Goal: Information Seeking & Learning: Learn about a topic

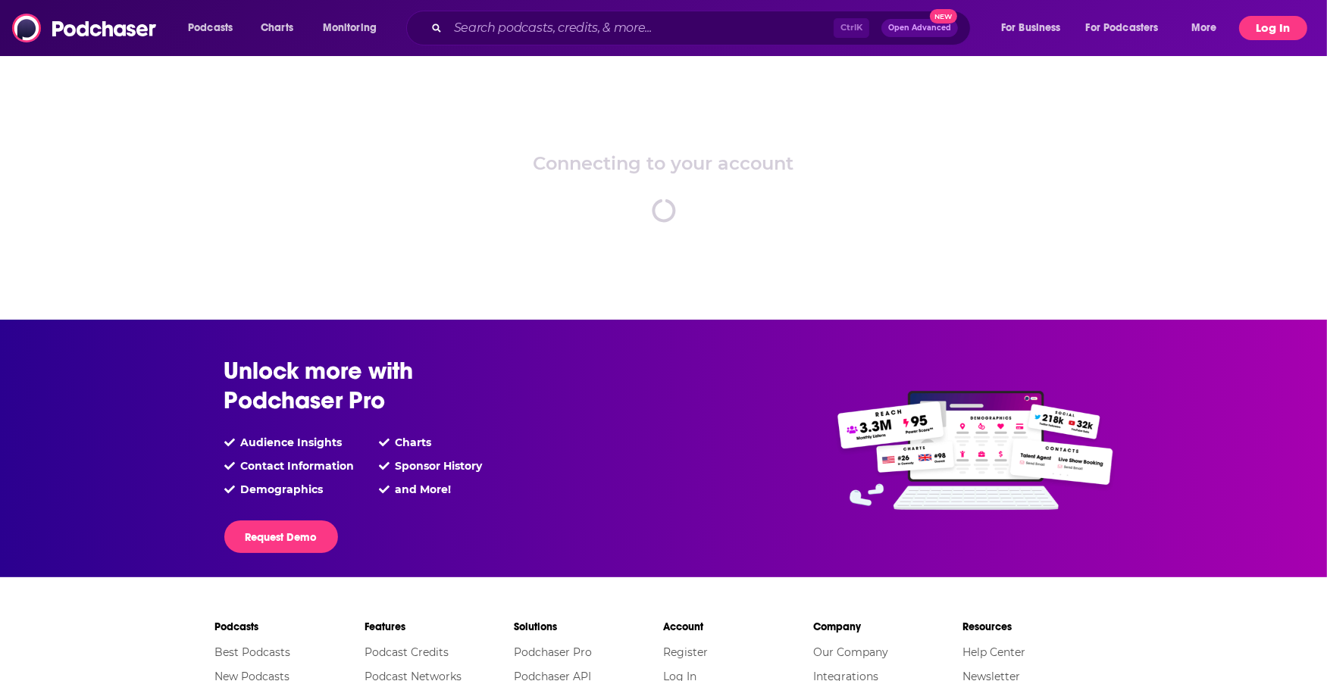
click at [1271, 20] on button "Log In" at bounding box center [1273, 28] width 68 height 24
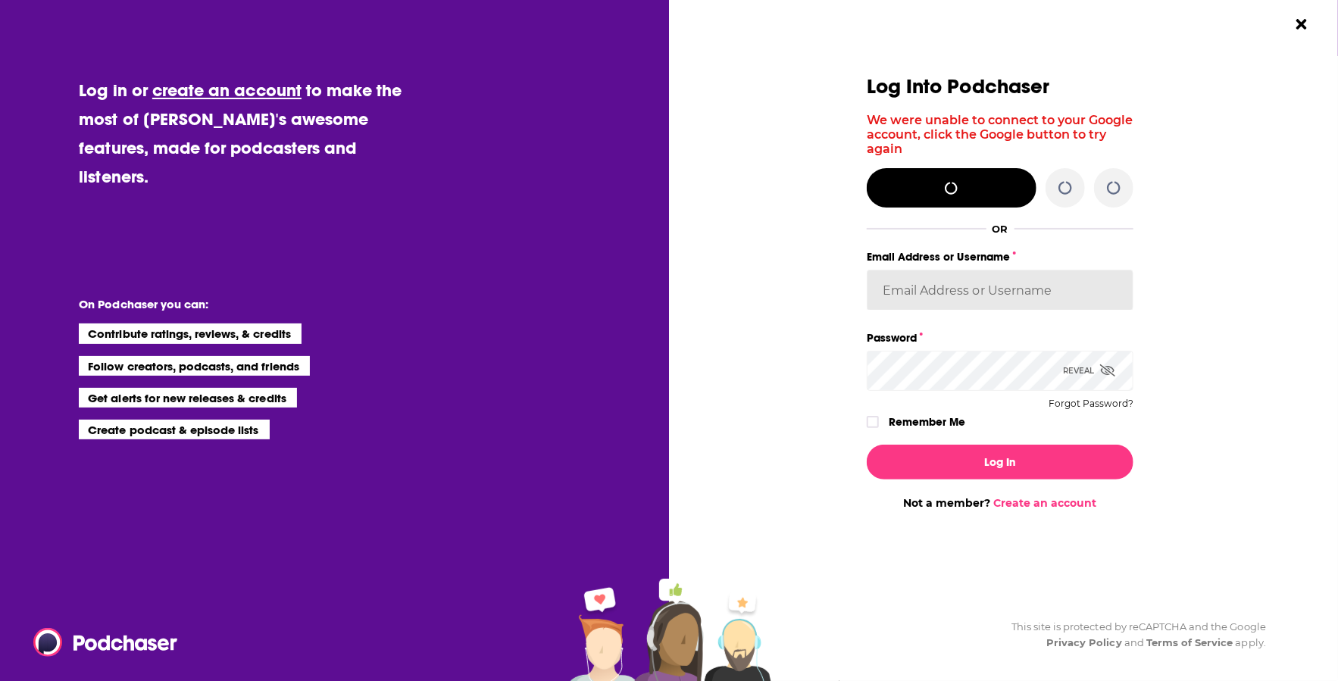
type input "[EMAIL_ADDRESS][DOMAIN_NAME]"
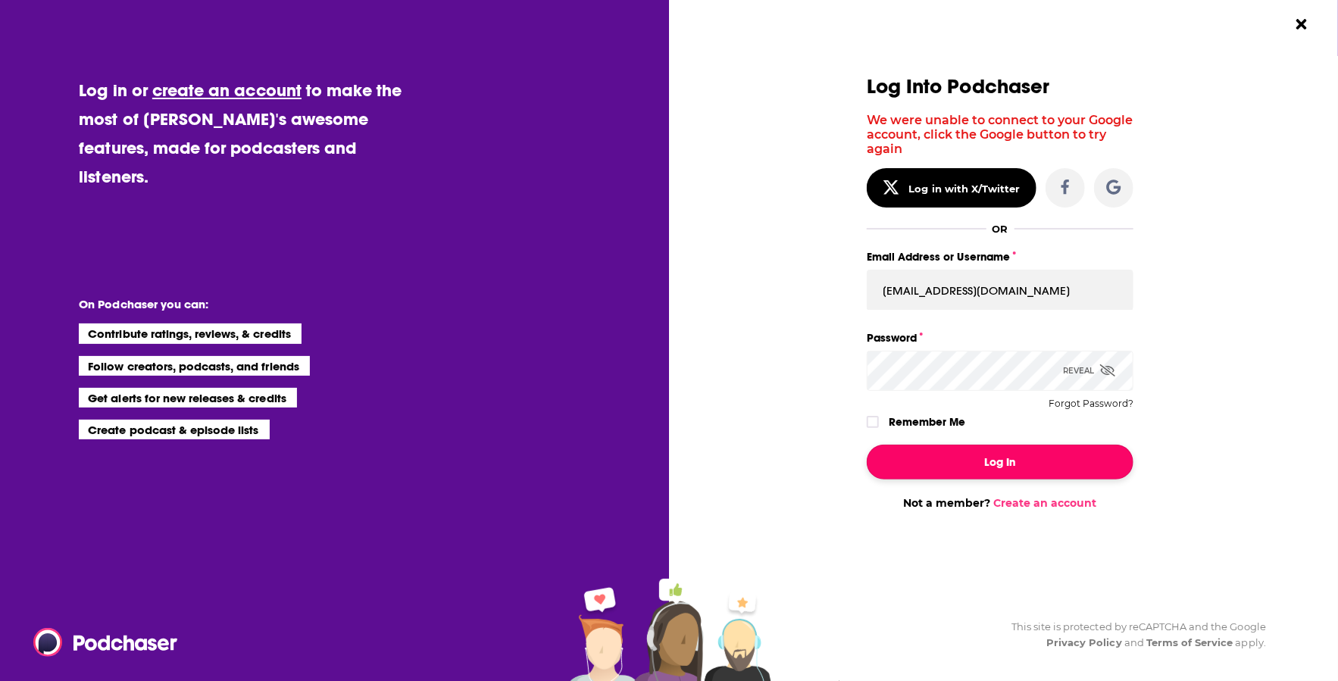
click at [1012, 462] on button "Log In" at bounding box center [1000, 462] width 267 height 35
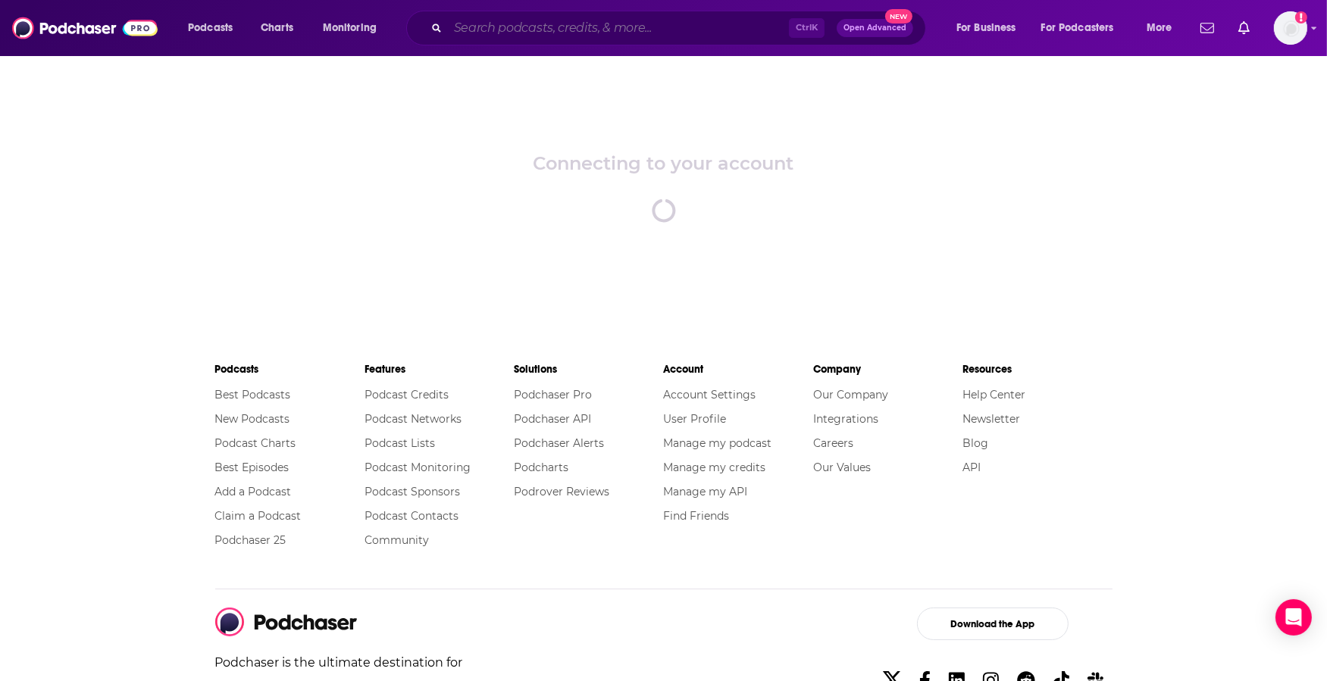
click at [522, 40] on div "Ctrl K Open Advanced New" at bounding box center [666, 28] width 520 height 35
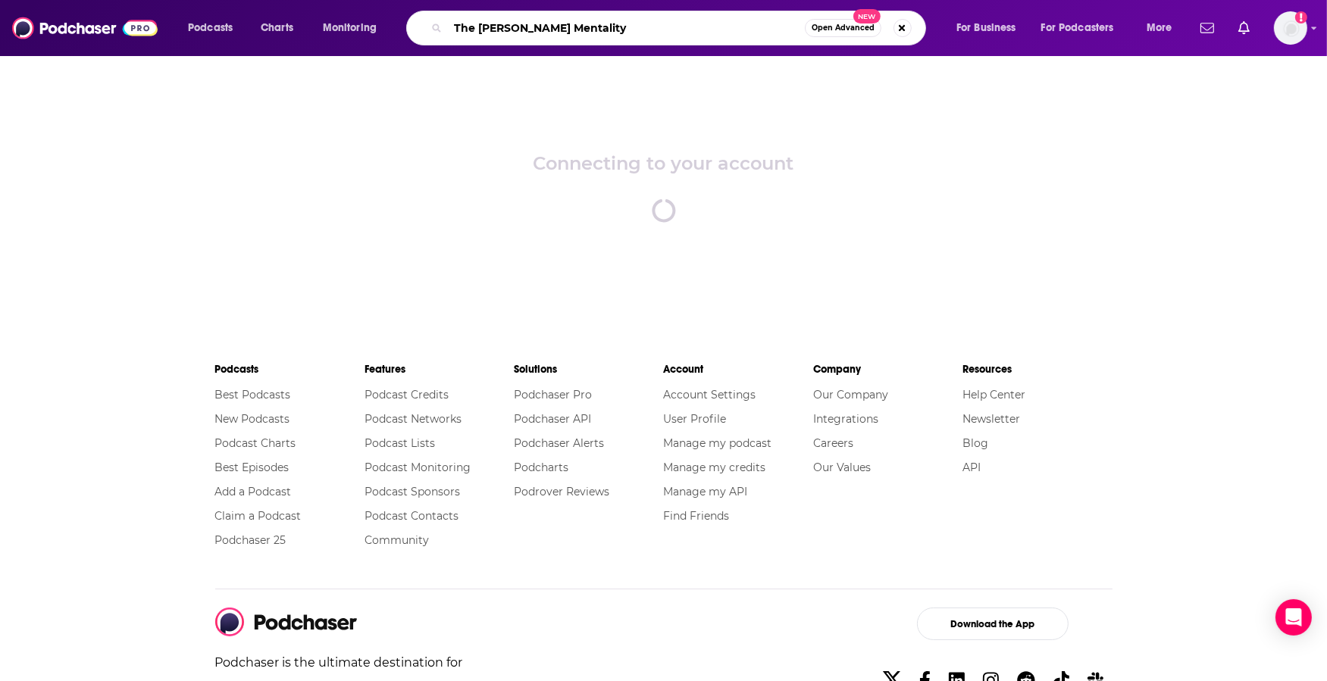
type input "The [PERSON_NAME] Mentality"
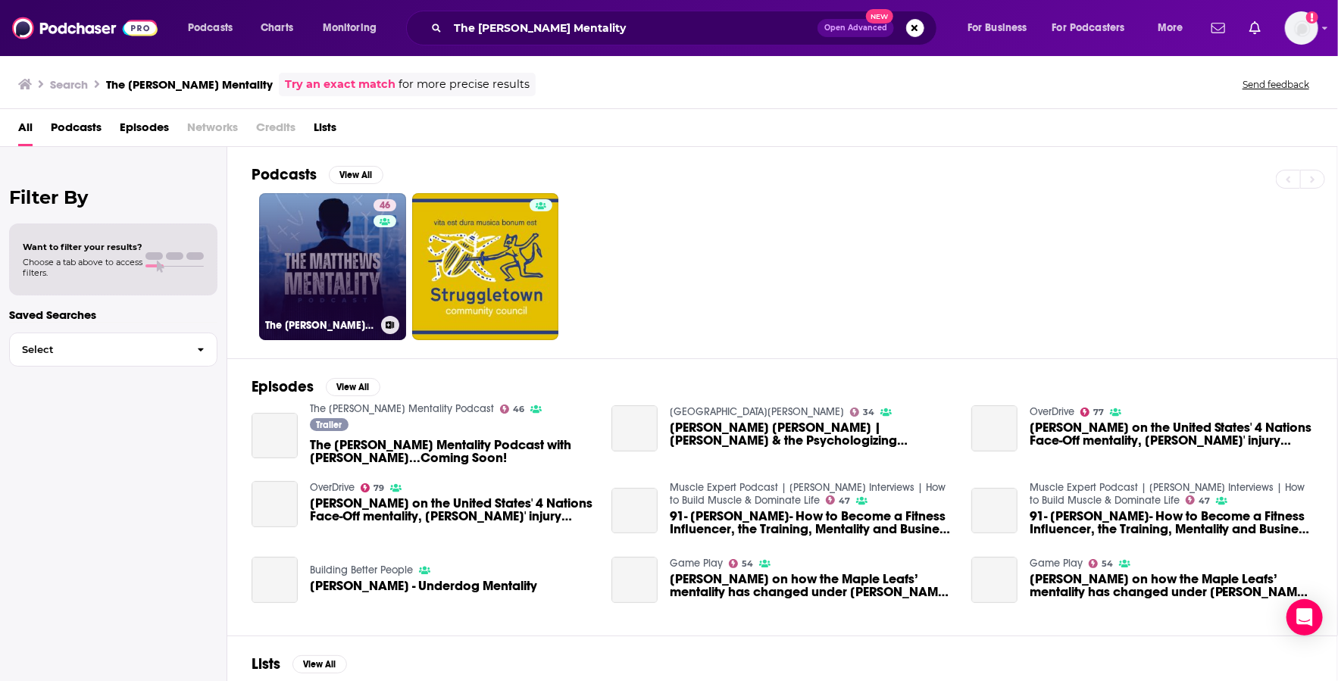
click at [343, 277] on link "46 The [PERSON_NAME] Mentality Podcast" at bounding box center [332, 266] width 147 height 147
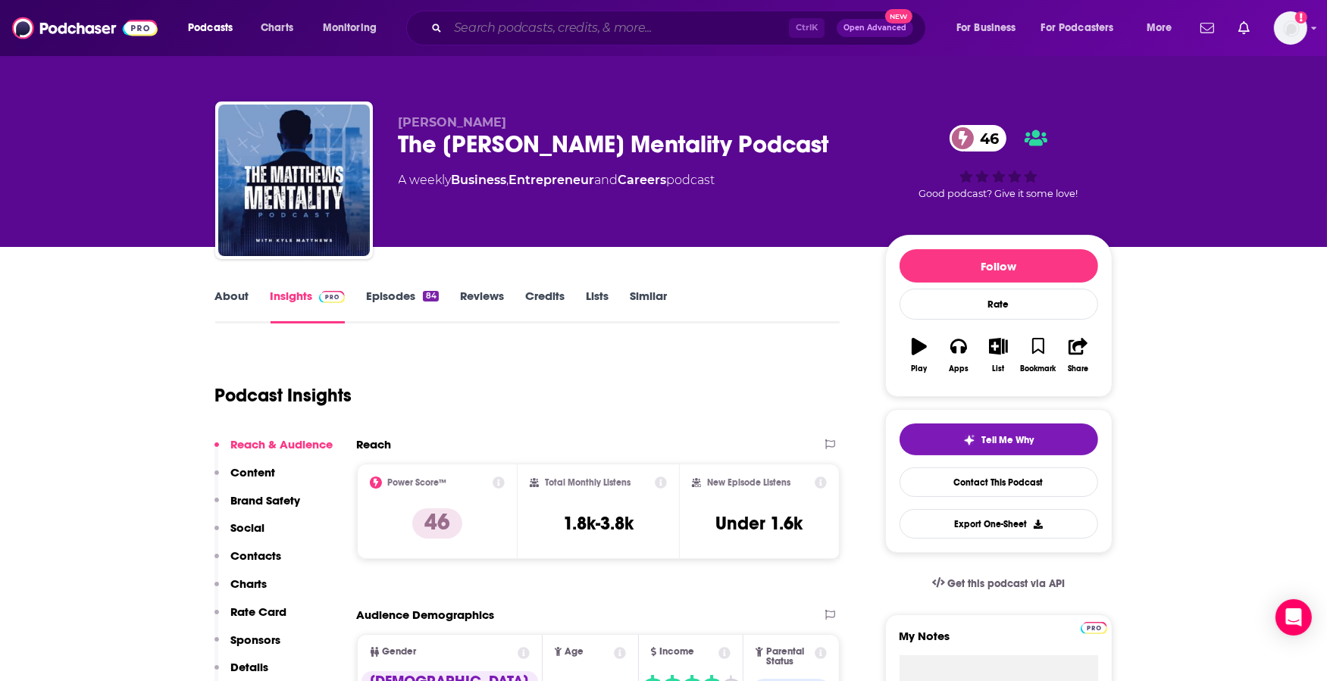
click at [564, 27] on input "Search podcasts, credits, & more..." at bounding box center [618, 28] width 341 height 24
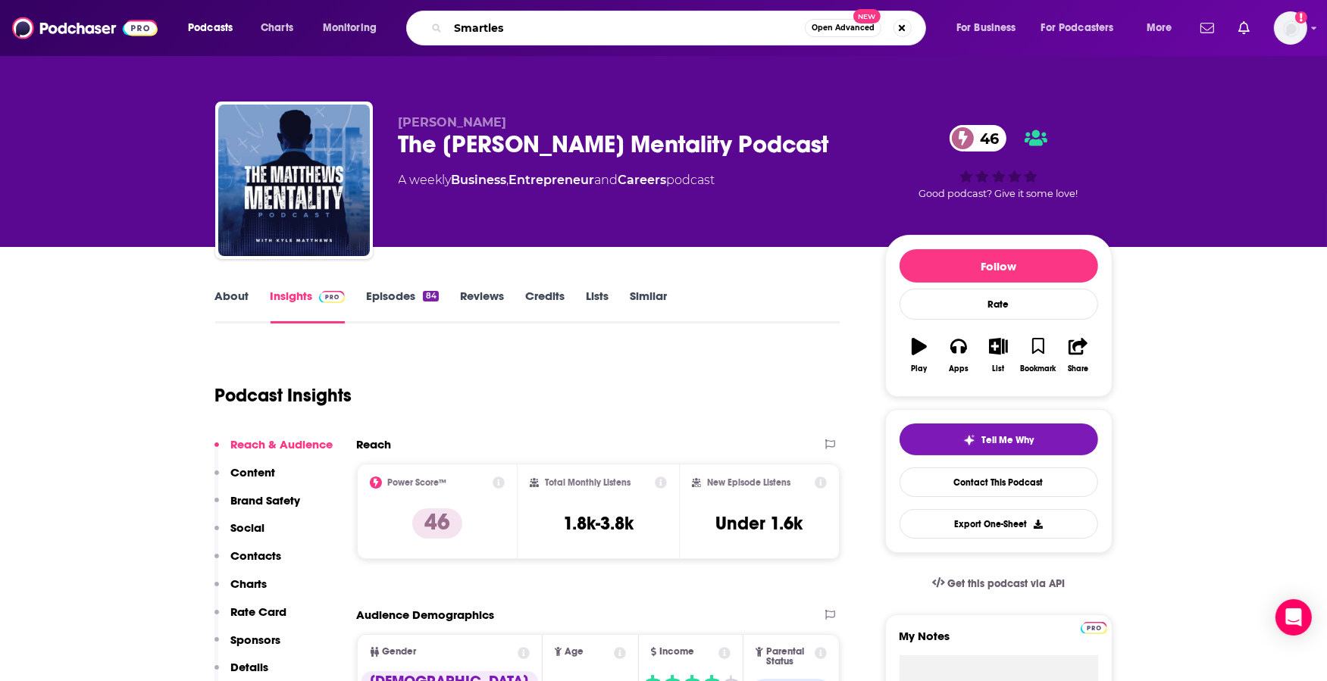
type input "Smartless"
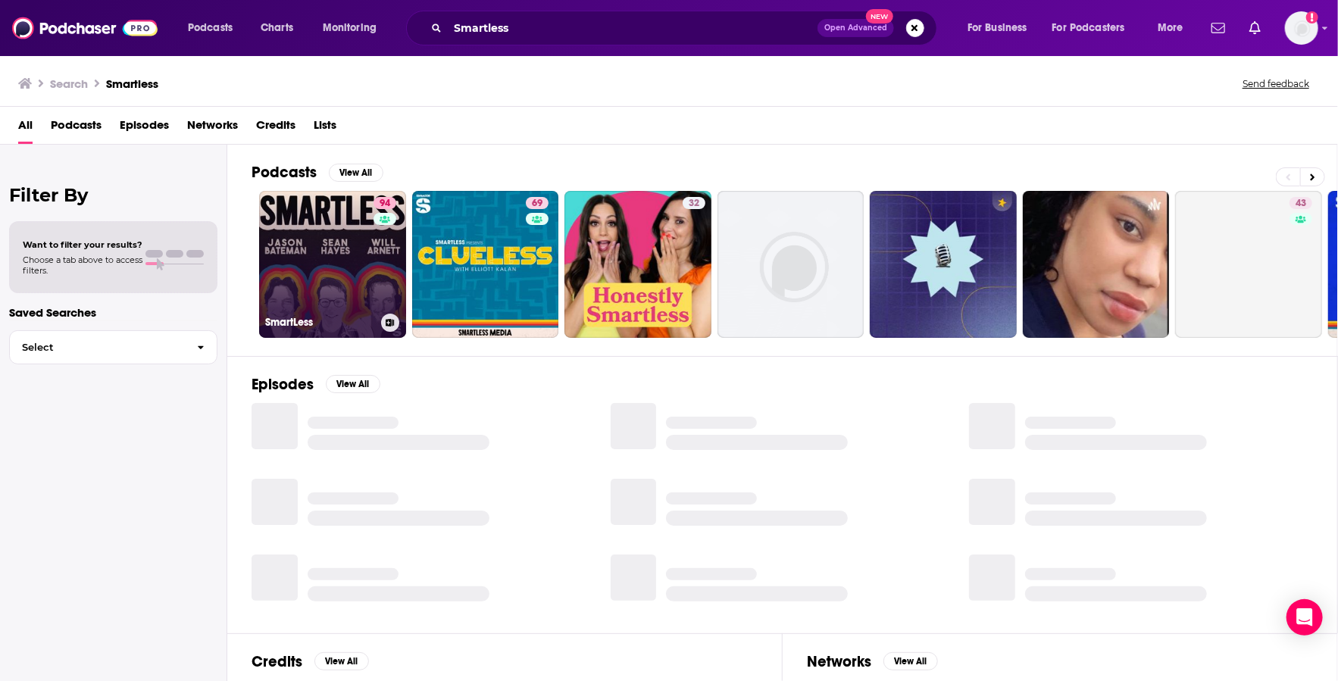
click at [300, 268] on link "94 SmartLess" at bounding box center [332, 264] width 147 height 147
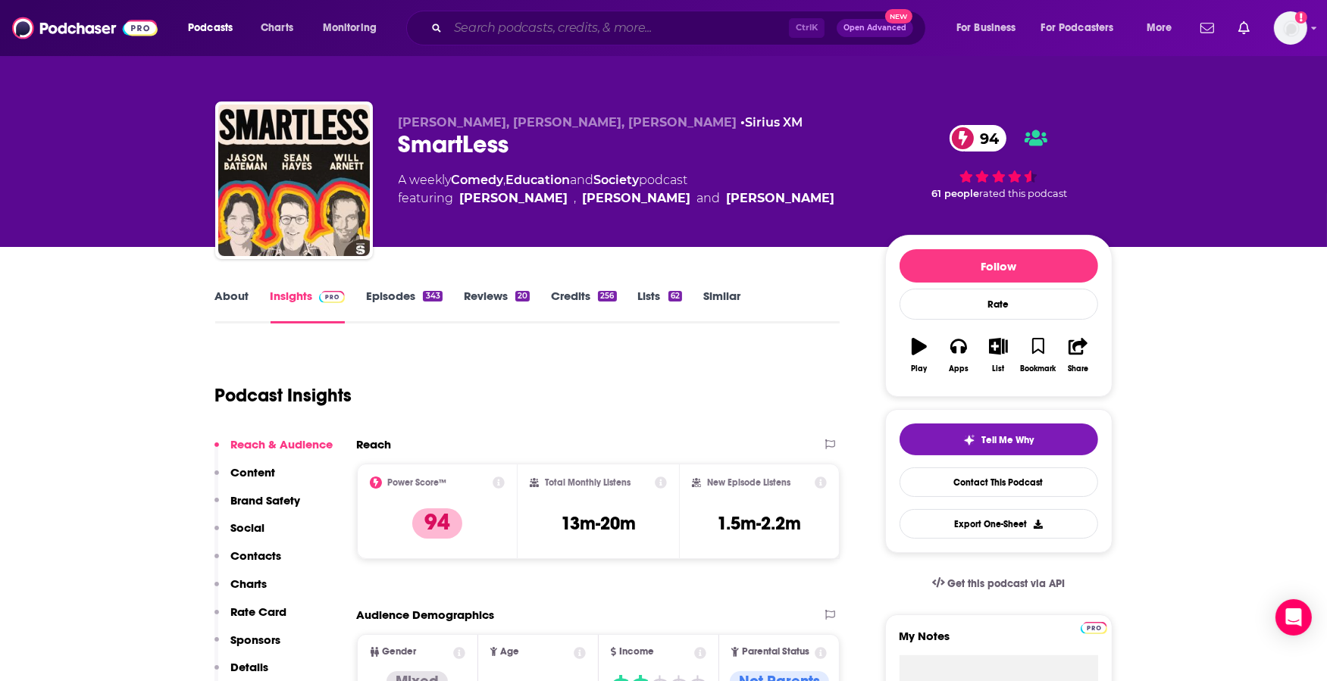
click at [585, 38] on input "Search podcasts, credits, & more..." at bounding box center [618, 28] width 341 height 24
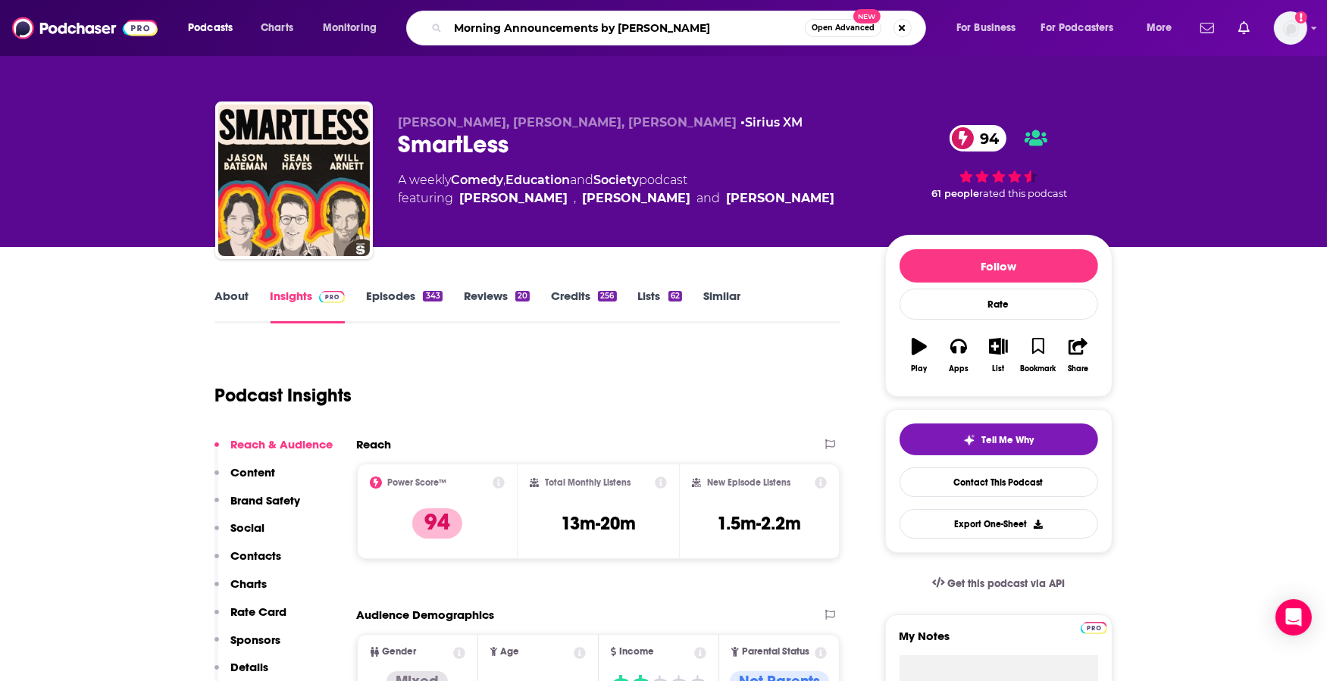
type input "Morning Announcements by Betches"
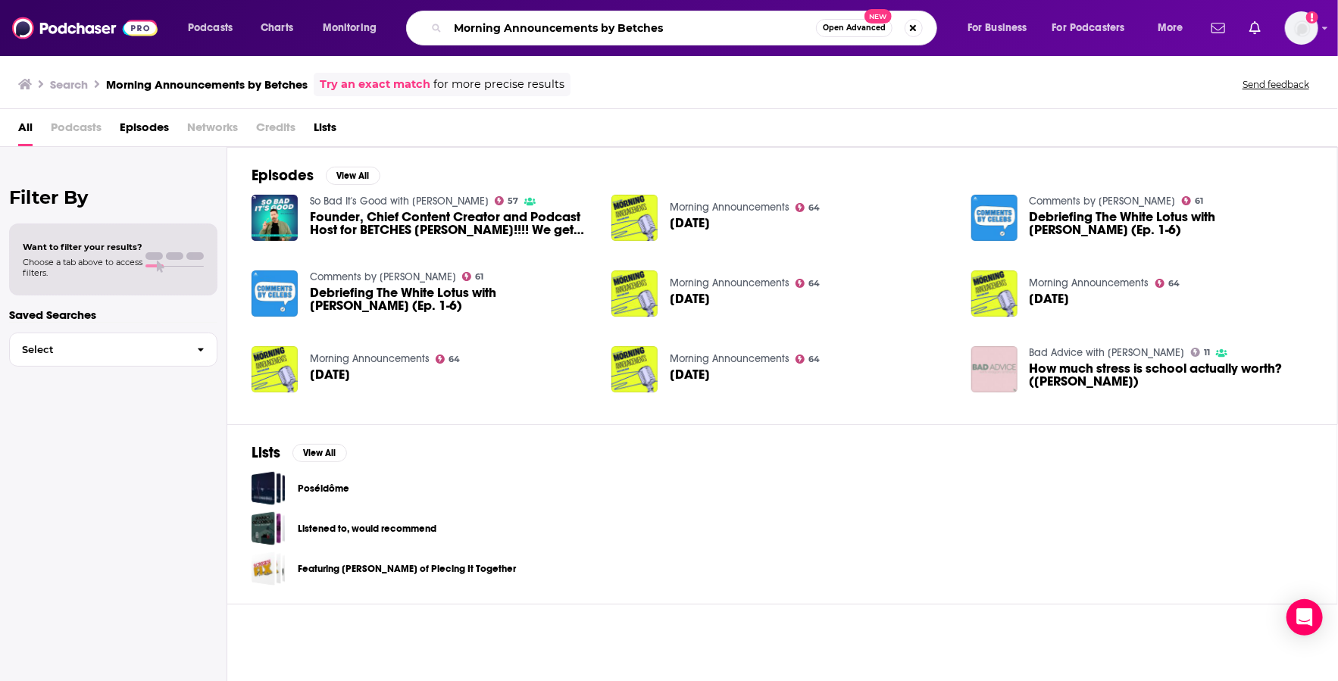
drag, startPoint x: 699, startPoint y: 36, endPoint x: 603, endPoint y: 33, distance: 96.3
click at [603, 33] on input "Morning Announcements by Betches" at bounding box center [632, 28] width 368 height 24
type input "Morning Announcements"
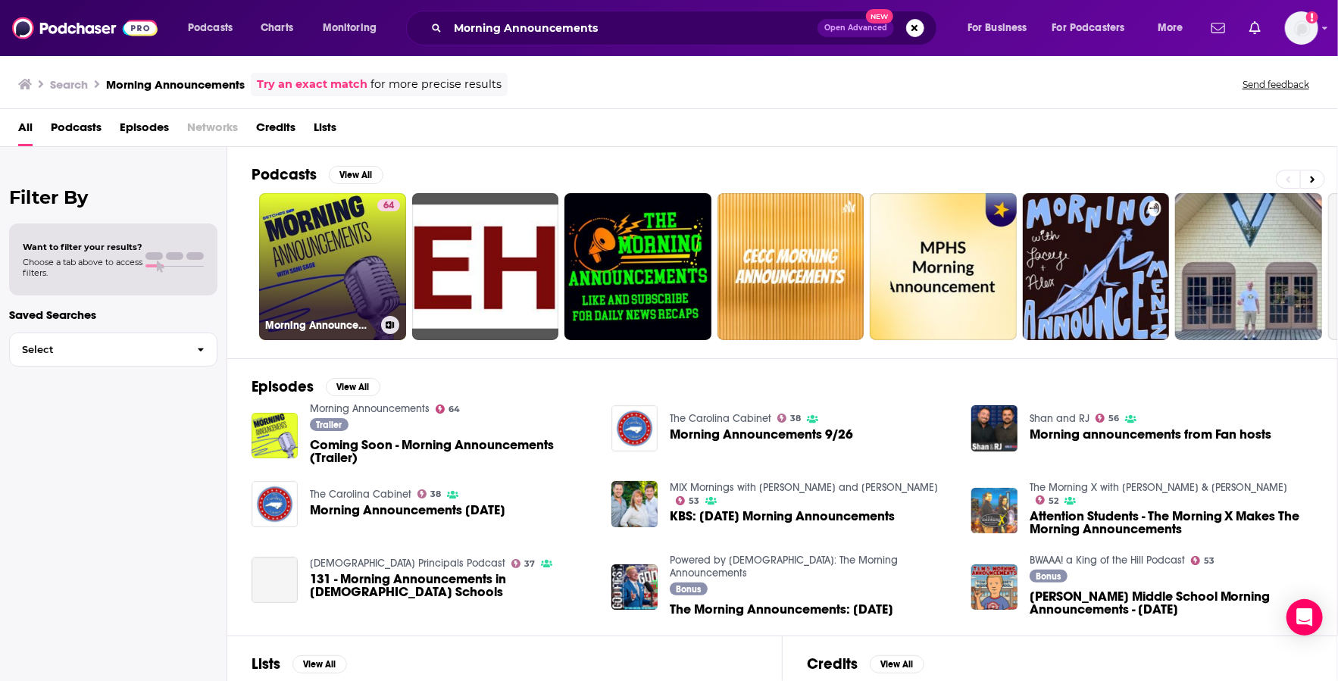
click at [302, 286] on link "64 Morning Announcements" at bounding box center [332, 266] width 147 height 147
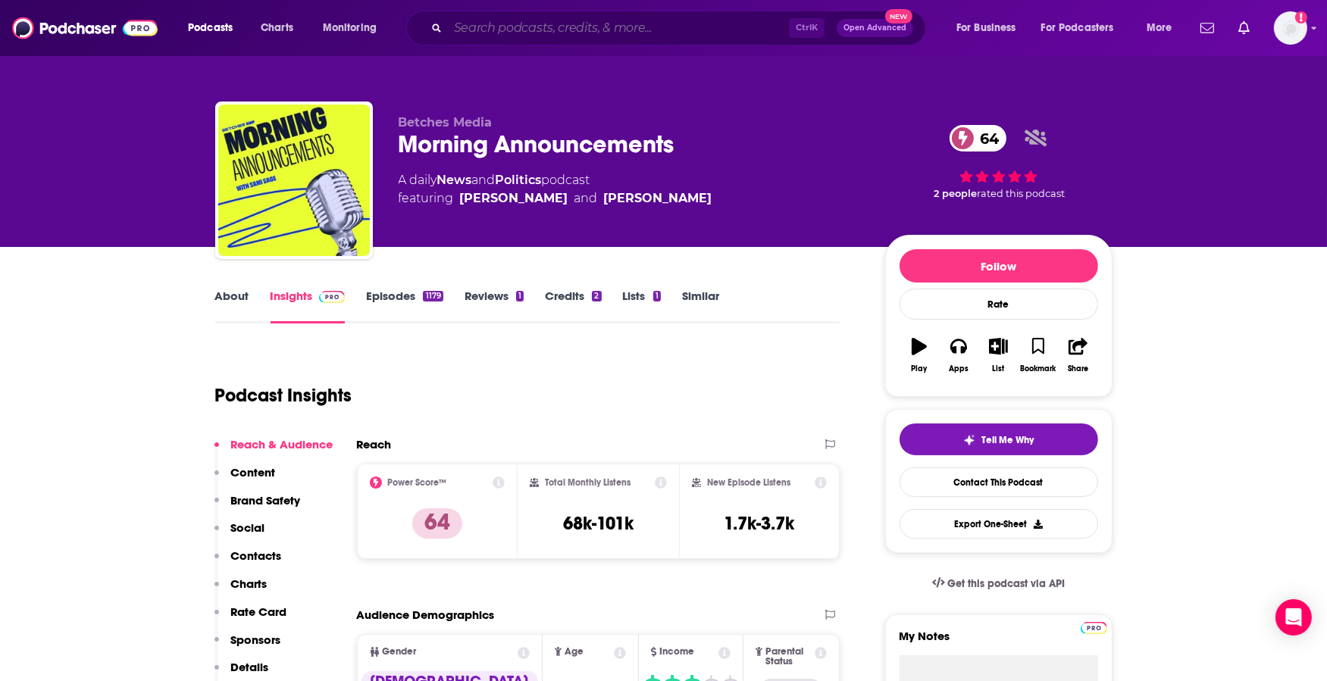
click at [540, 28] on input "Search podcasts, credits, & more..." at bounding box center [618, 28] width 341 height 24
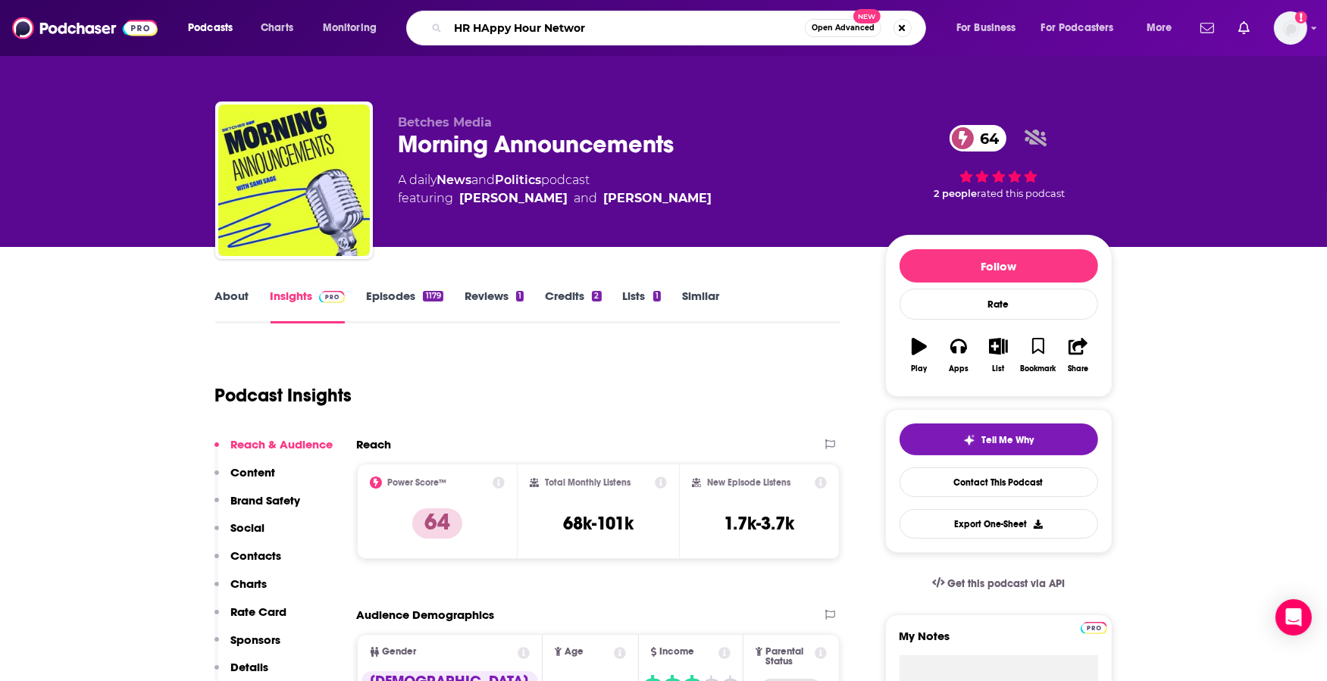
type input "HR HAppy Hour Network"
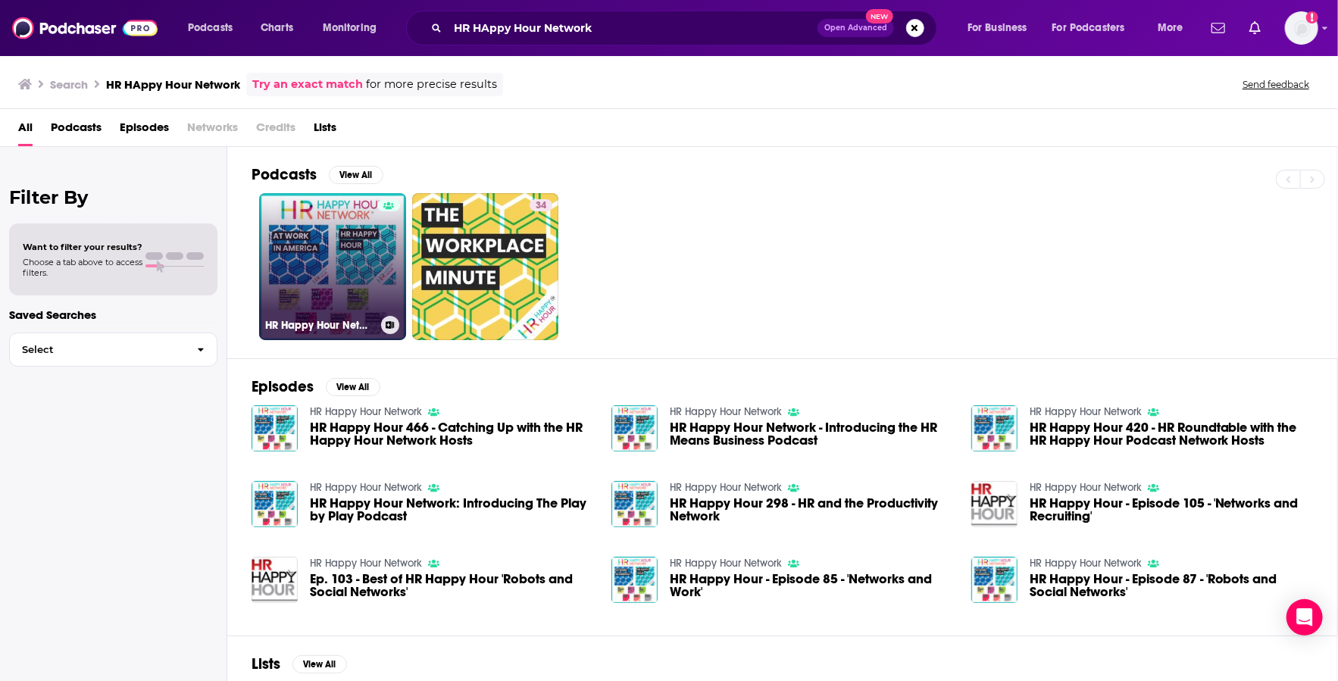
click at [358, 295] on link "HR Happy Hour Network" at bounding box center [332, 266] width 147 height 147
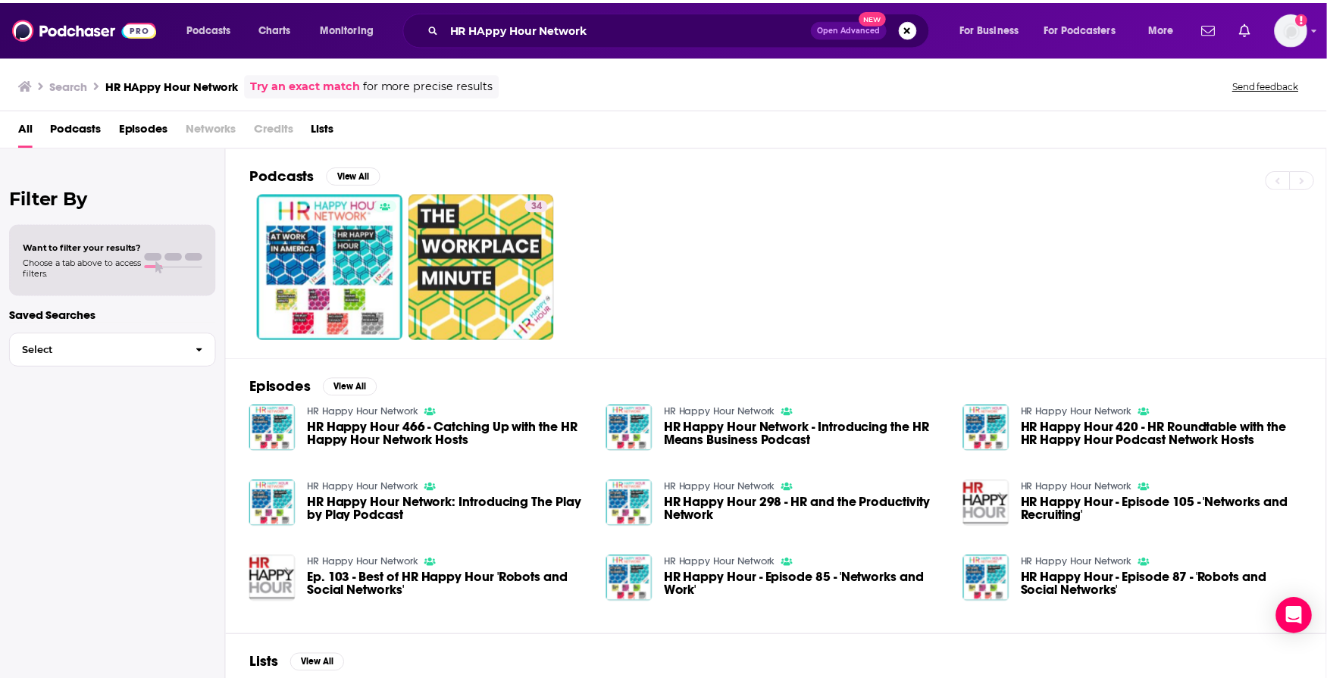
scroll to position [49, 0]
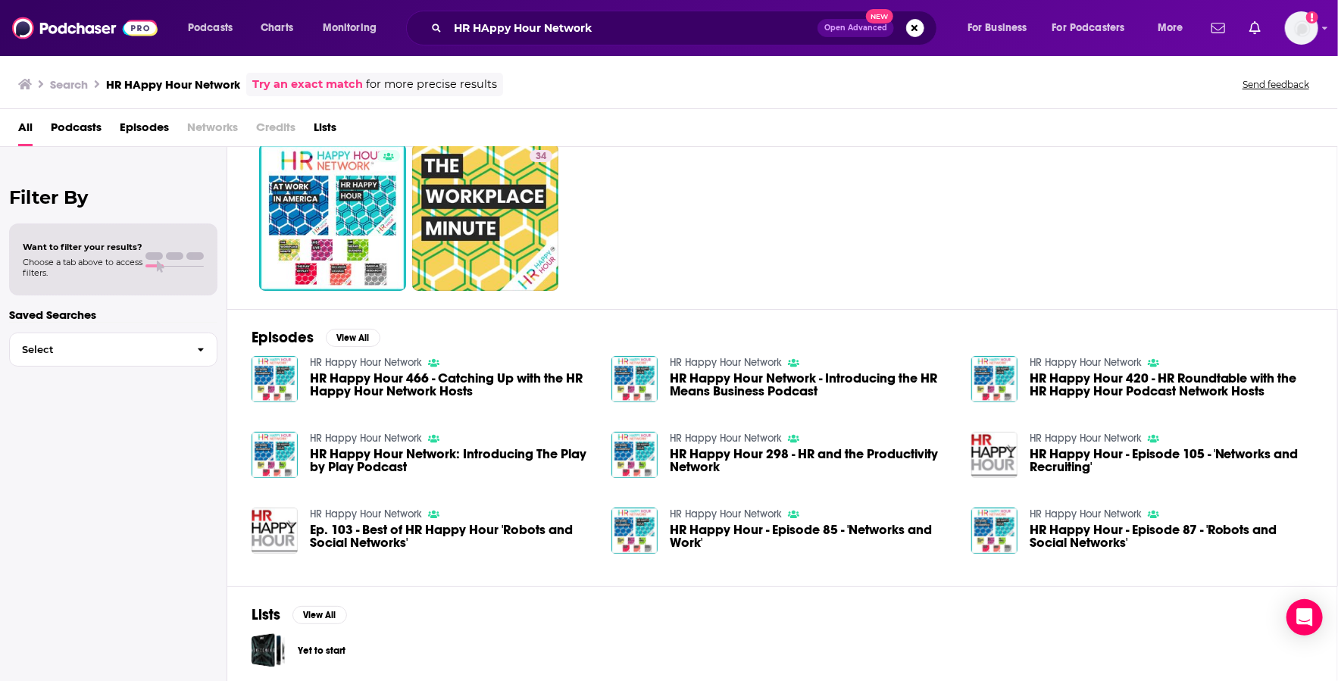
click at [402, 389] on span "HR Happy Hour 466 - Catching Up with the HR Happy Hour Network Hosts" at bounding box center [451, 385] width 283 height 26
